Goal: Information Seeking & Learning: Learn about a topic

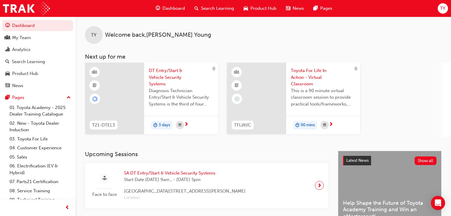
click at [442, 7] on span "TY" at bounding box center [442, 8] width 5 height 7
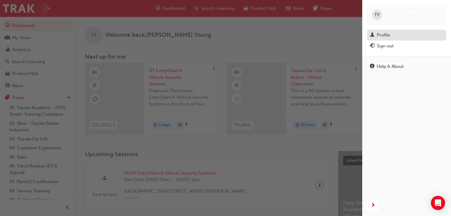
click at [379, 34] on div "Profile" at bounding box center [383, 35] width 13 height 7
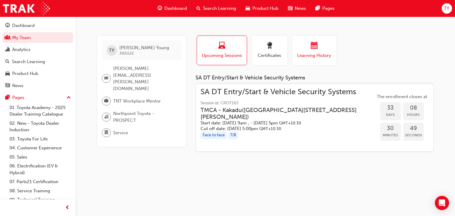
click at [310, 45] on div "button" at bounding box center [314, 46] width 36 height 9
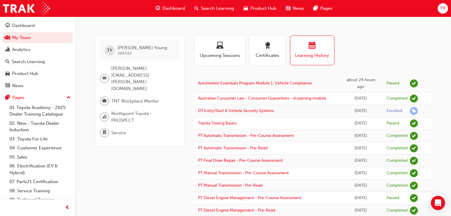
click at [203, 6] on span "Search Learning" at bounding box center [217, 8] width 33 height 7
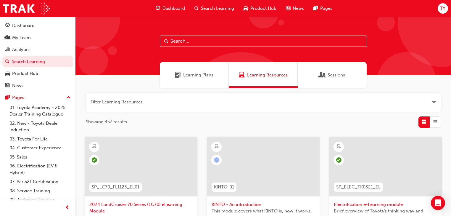
click at [186, 41] on input "text" at bounding box center [263, 41] width 207 height 11
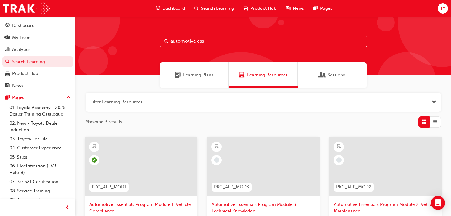
scroll to position [47, 0]
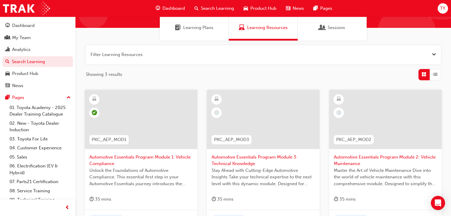
type input "automotive ess"
click at [381, 154] on span "Automotive Essentials Program Module 2: Vehicle Maintenance" at bounding box center [385, 160] width 103 height 13
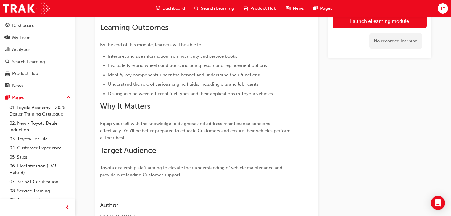
scroll to position [94, 0]
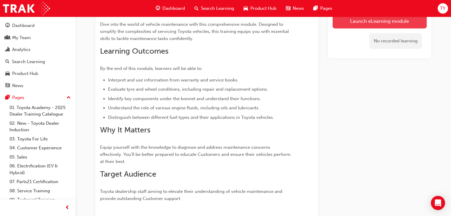
click at [379, 21] on link "Launch eLearning module" at bounding box center [380, 21] width 94 height 15
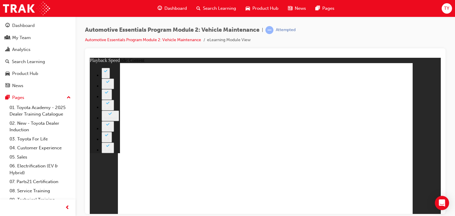
type input "33"
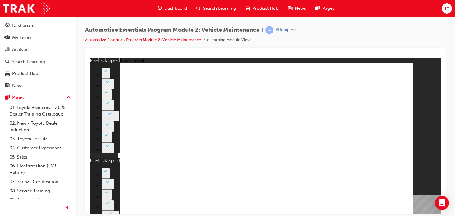
type input "35"
type input "33"
type input "35"
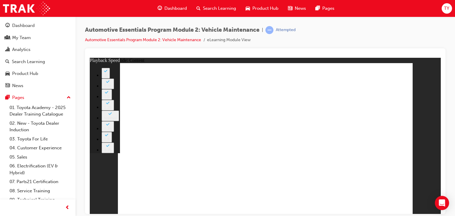
type input "8"
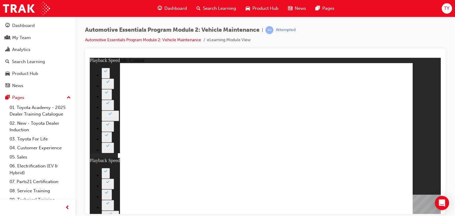
type input "25"
type input "8"
type input "25"
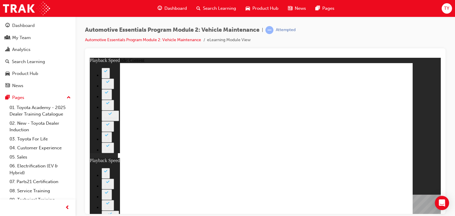
type input "11"
type input "8"
type input "25"
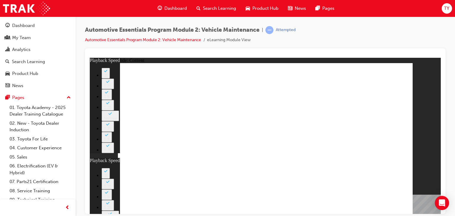
type input "11"
type input "40"
type input "8"
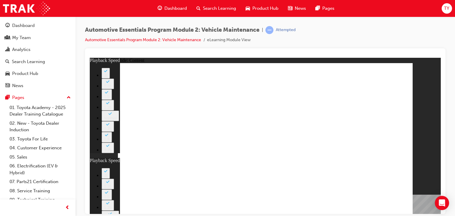
type input "25"
type input "11"
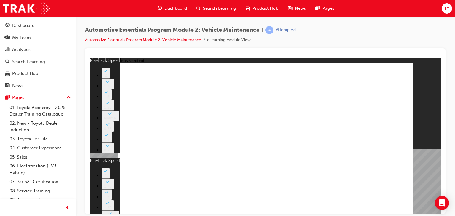
type input "13"
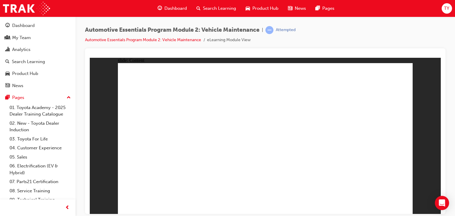
radio input "true"
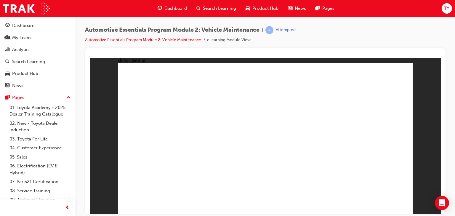
radio input "true"
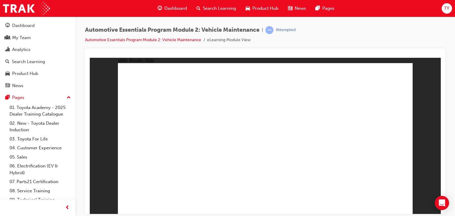
radio input "true"
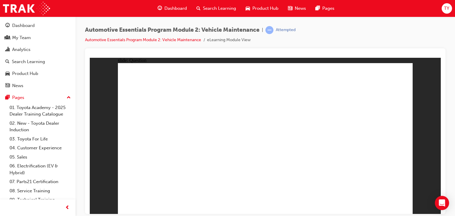
radio input "true"
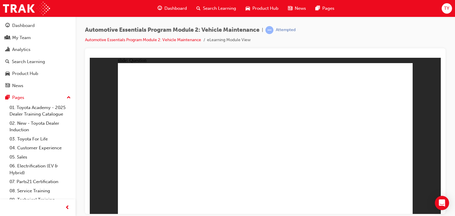
radio input "true"
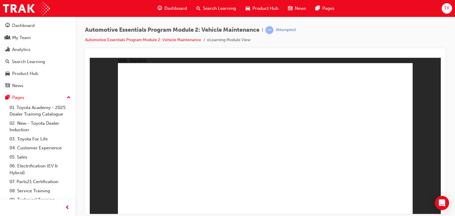
radio input "true"
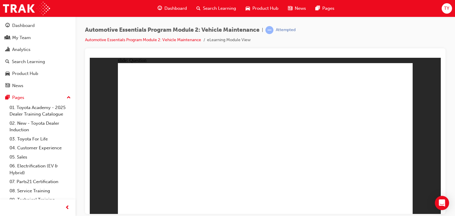
radio input "true"
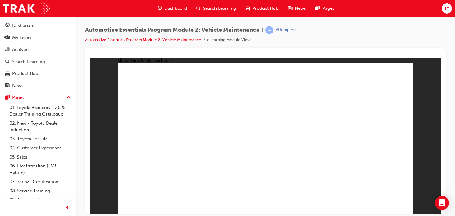
radio input "true"
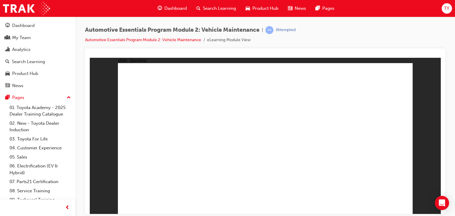
radio input "true"
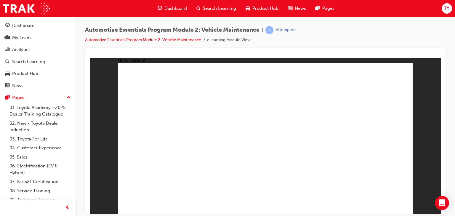
radio input "true"
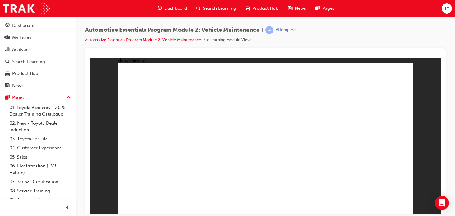
radio input "true"
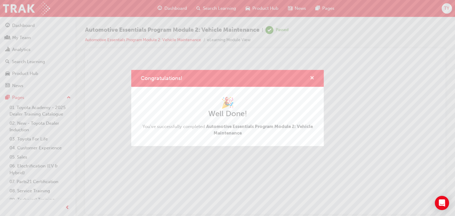
click at [312, 76] on span "cross-icon" at bounding box center [312, 78] width 4 height 5
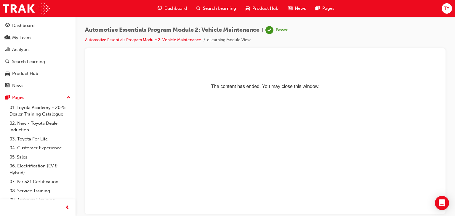
click at [446, 7] on span "TY" at bounding box center [446, 8] width 5 height 7
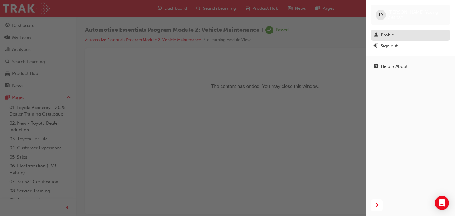
click at [394, 36] on div "Profile" at bounding box center [409, 34] width 73 height 7
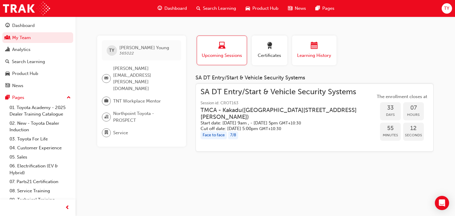
click at [312, 46] on span "calendar-icon" at bounding box center [313, 46] width 7 height 8
